Goal: Task Accomplishment & Management: Use online tool/utility

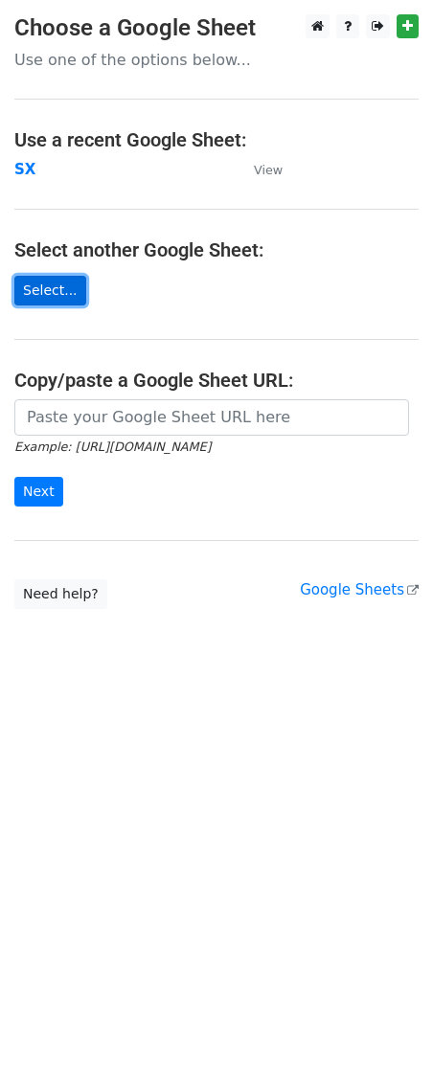
click at [55, 294] on link "Select..." at bounding box center [50, 291] width 72 height 30
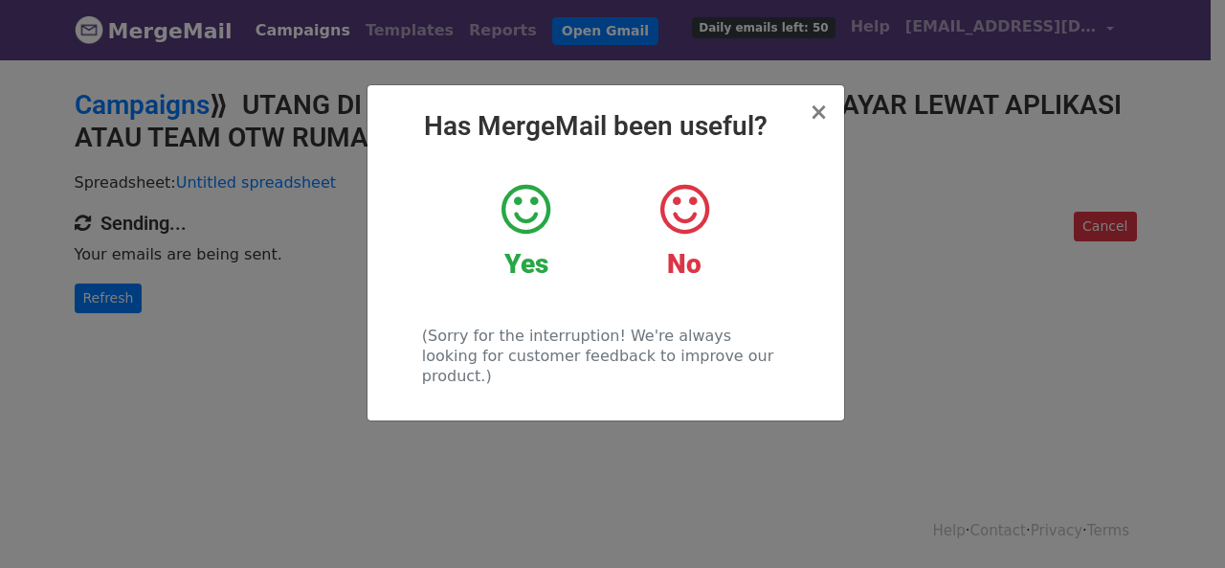
click at [812, 118] on h2 "Has MergeMail been useful?" at bounding box center [606, 126] width 446 height 33
click at [815, 118] on span "×" at bounding box center [818, 112] width 19 height 27
